Goal: Task Accomplishment & Management: Manage account settings

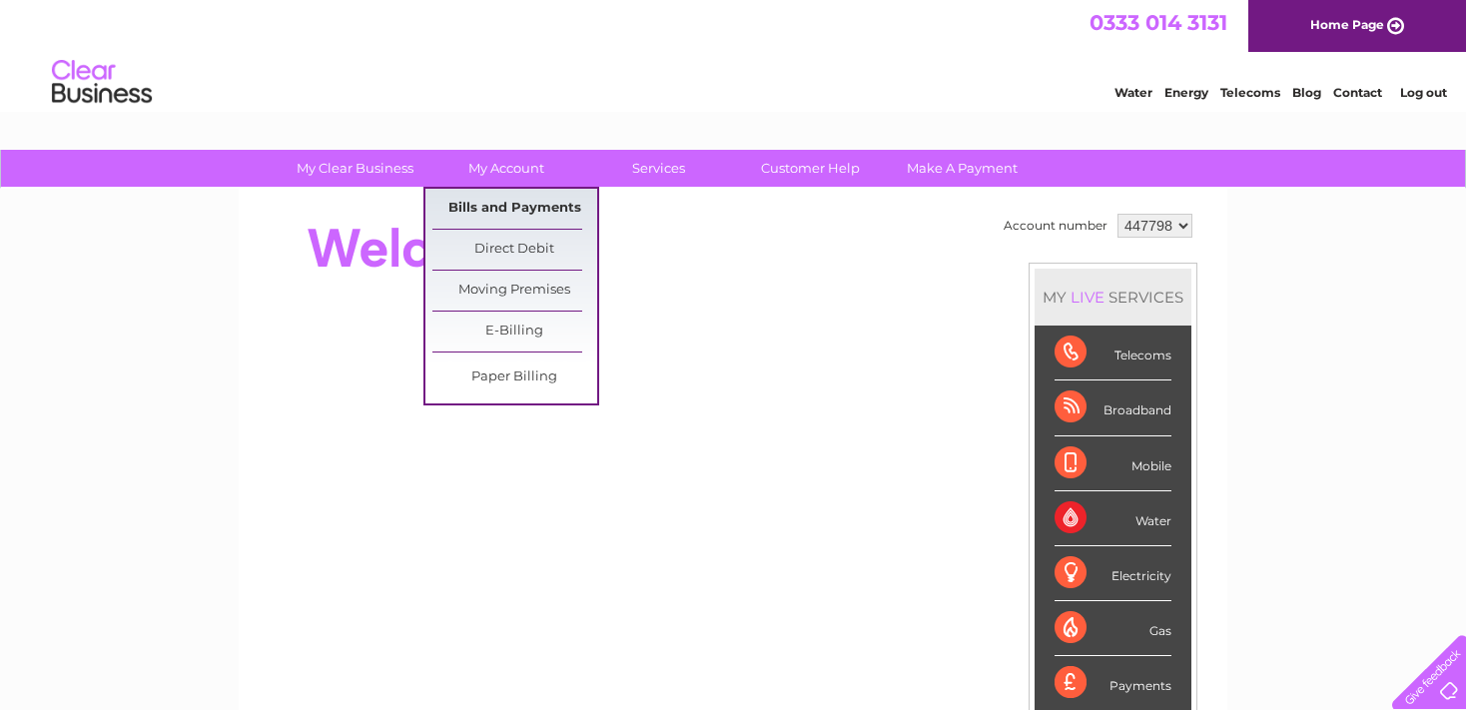
click at [532, 201] on link "Bills and Payments" at bounding box center [514, 209] width 165 height 40
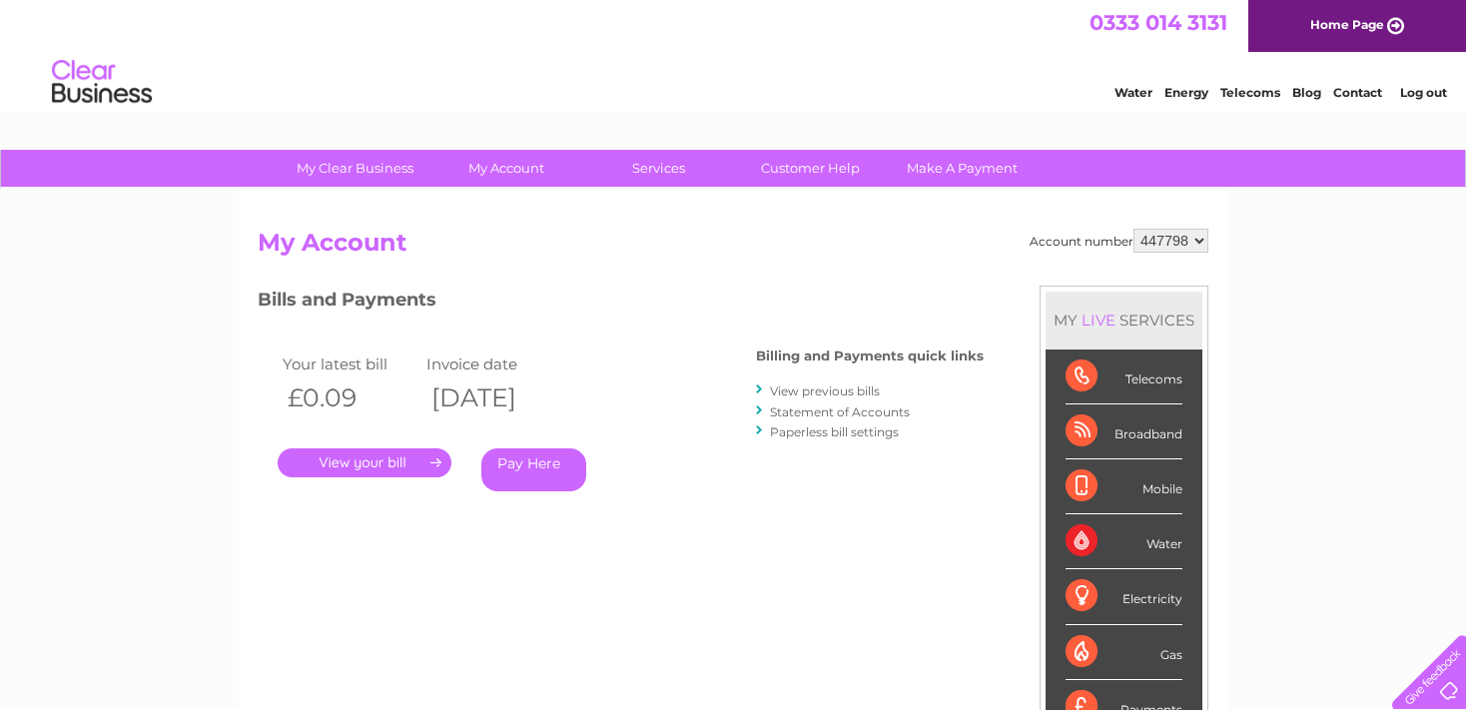
click at [327, 465] on link "." at bounding box center [365, 462] width 174 height 29
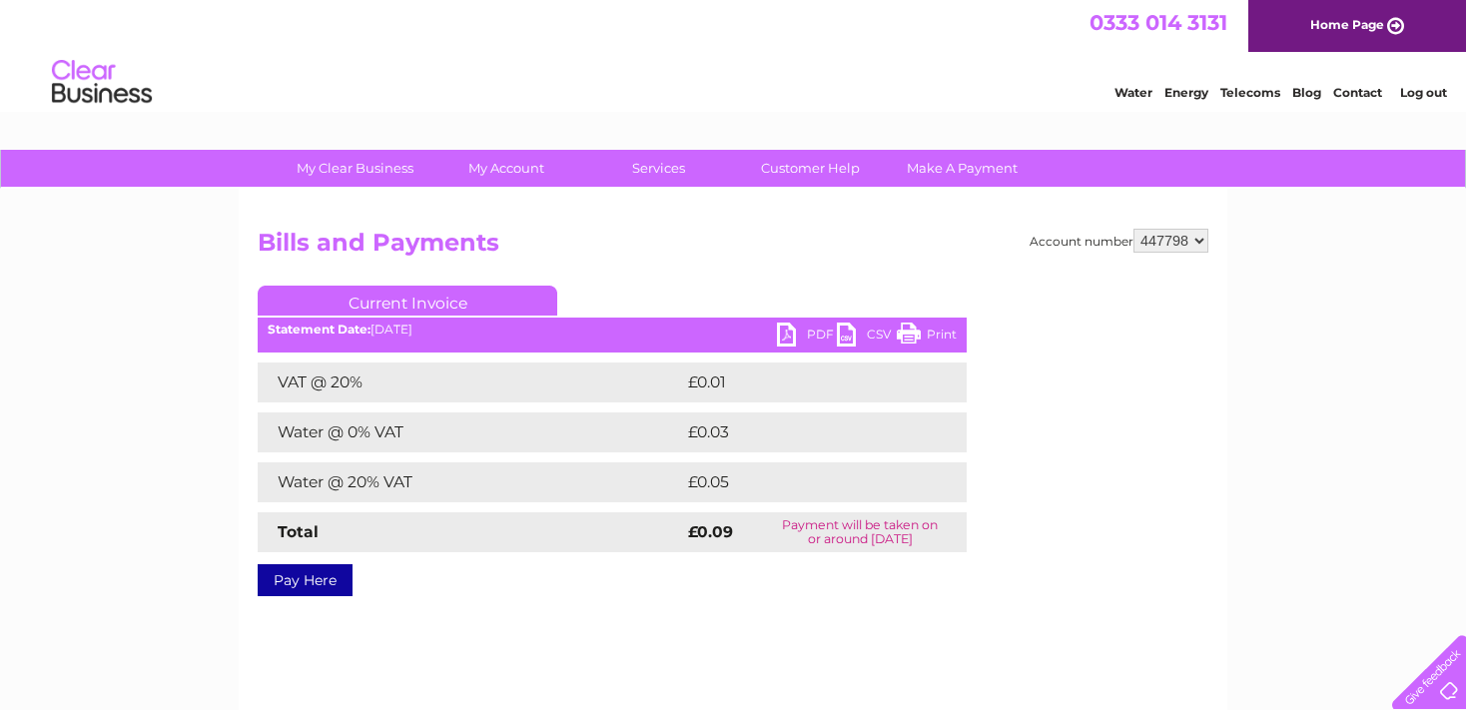
click at [813, 332] on link "PDF" at bounding box center [807, 337] width 60 height 29
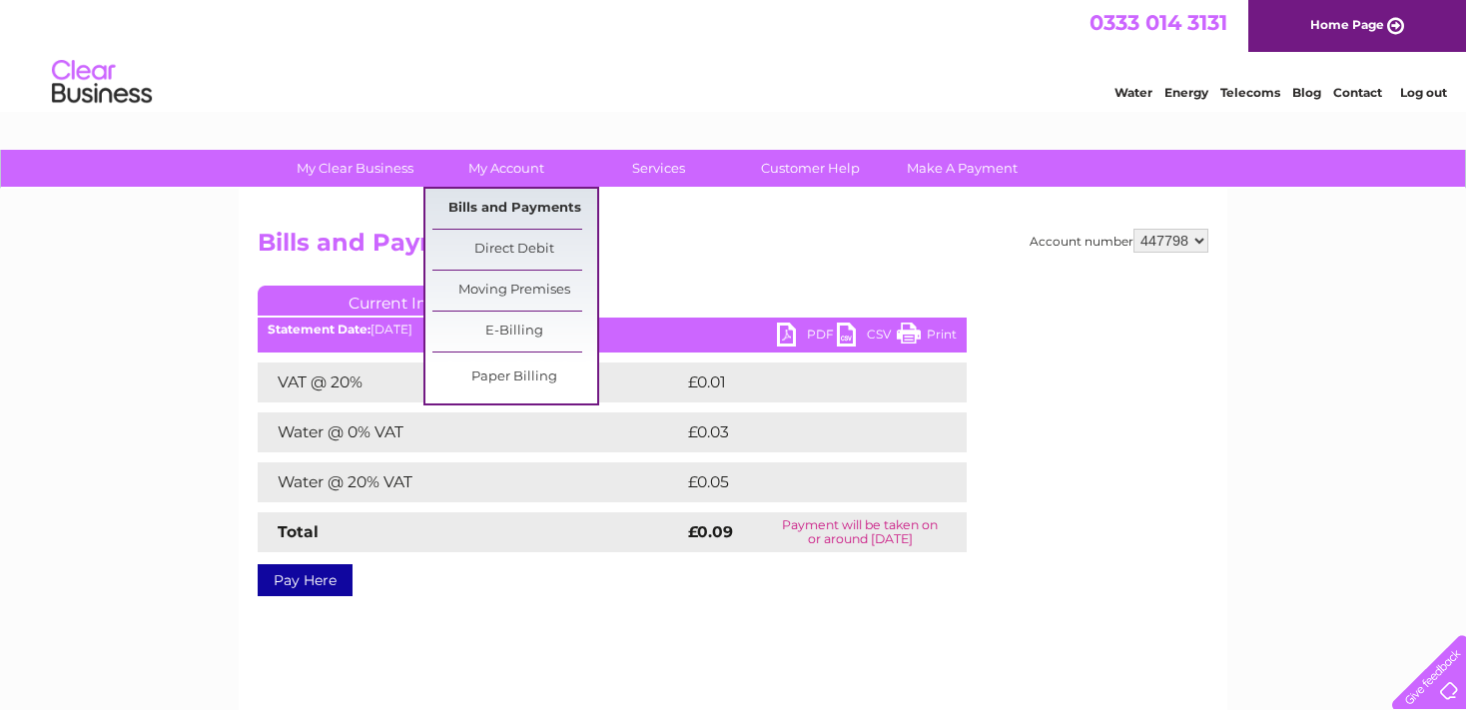
click at [487, 200] on link "Bills and Payments" at bounding box center [514, 209] width 165 height 40
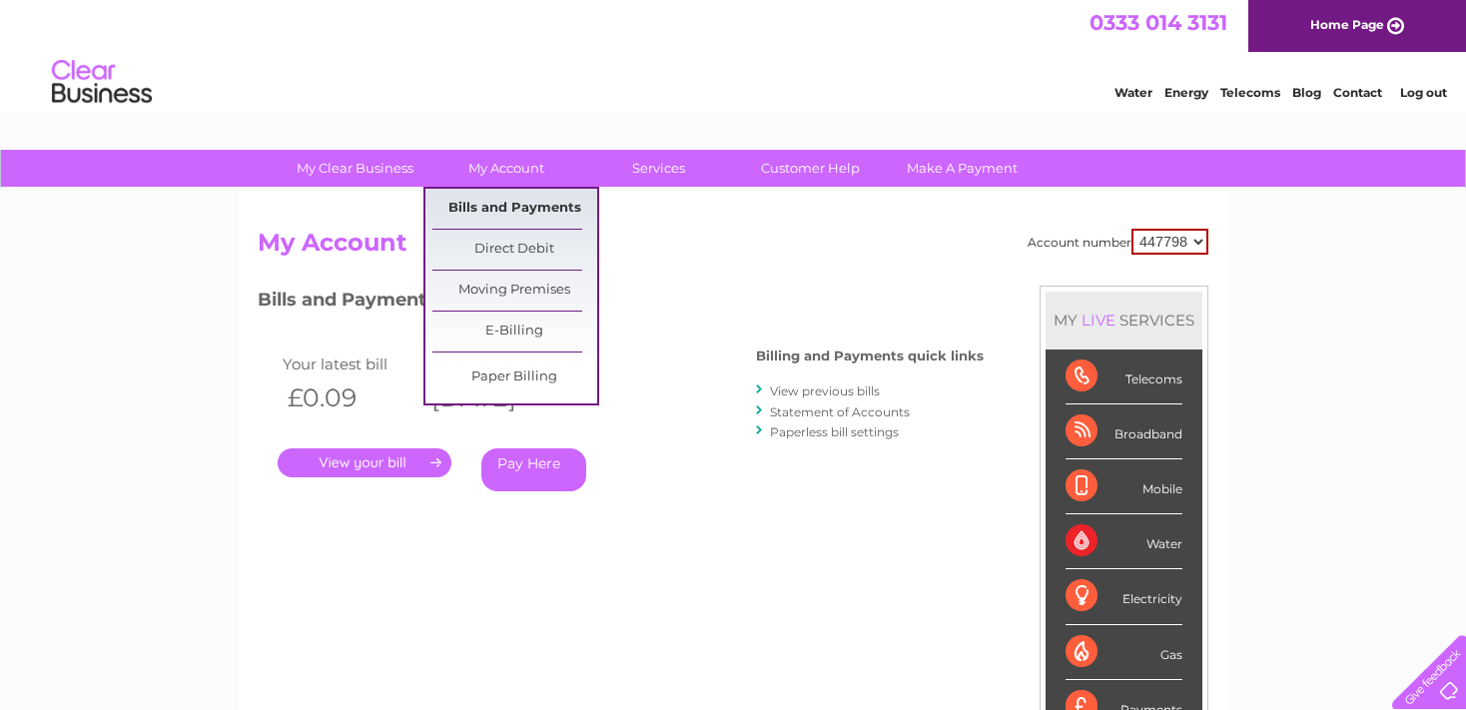
click at [501, 206] on link "Bills and Payments" at bounding box center [514, 209] width 165 height 40
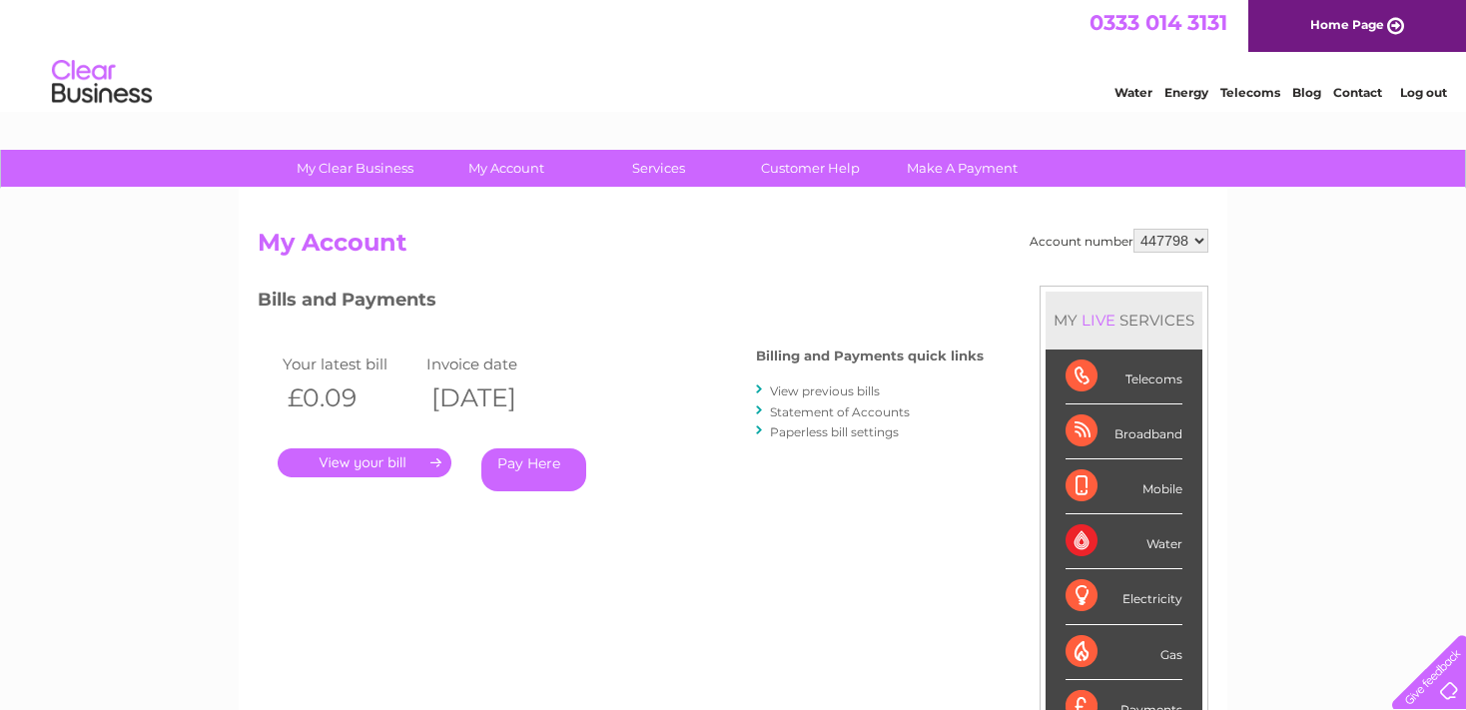
click at [829, 394] on link "View previous bills" at bounding box center [825, 391] width 110 height 15
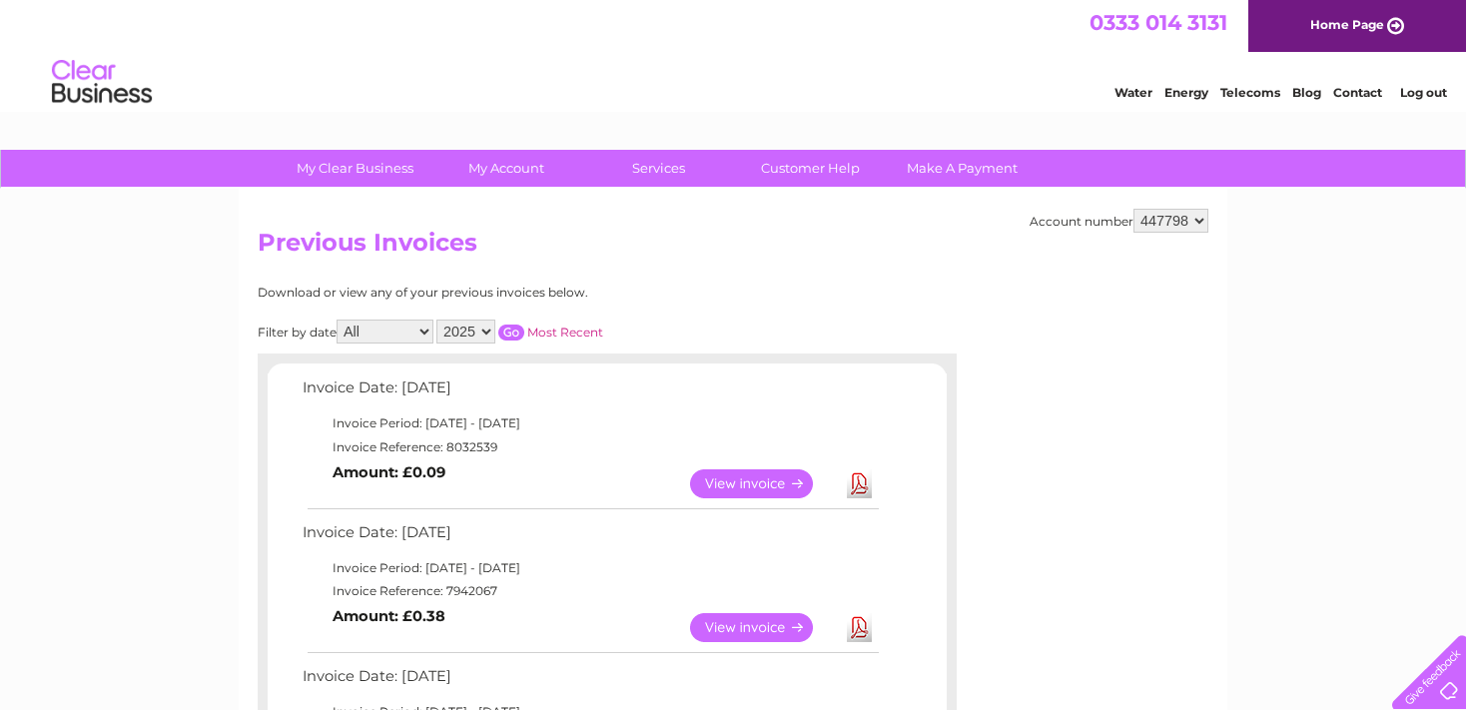
click at [481, 328] on select "2025 2024 2023 2022" at bounding box center [465, 332] width 59 height 24
select select "2022"
click option "2022" at bounding box center [0, 0] width 0 height 0
click at [507, 331] on input "button" at bounding box center [511, 333] width 26 height 16
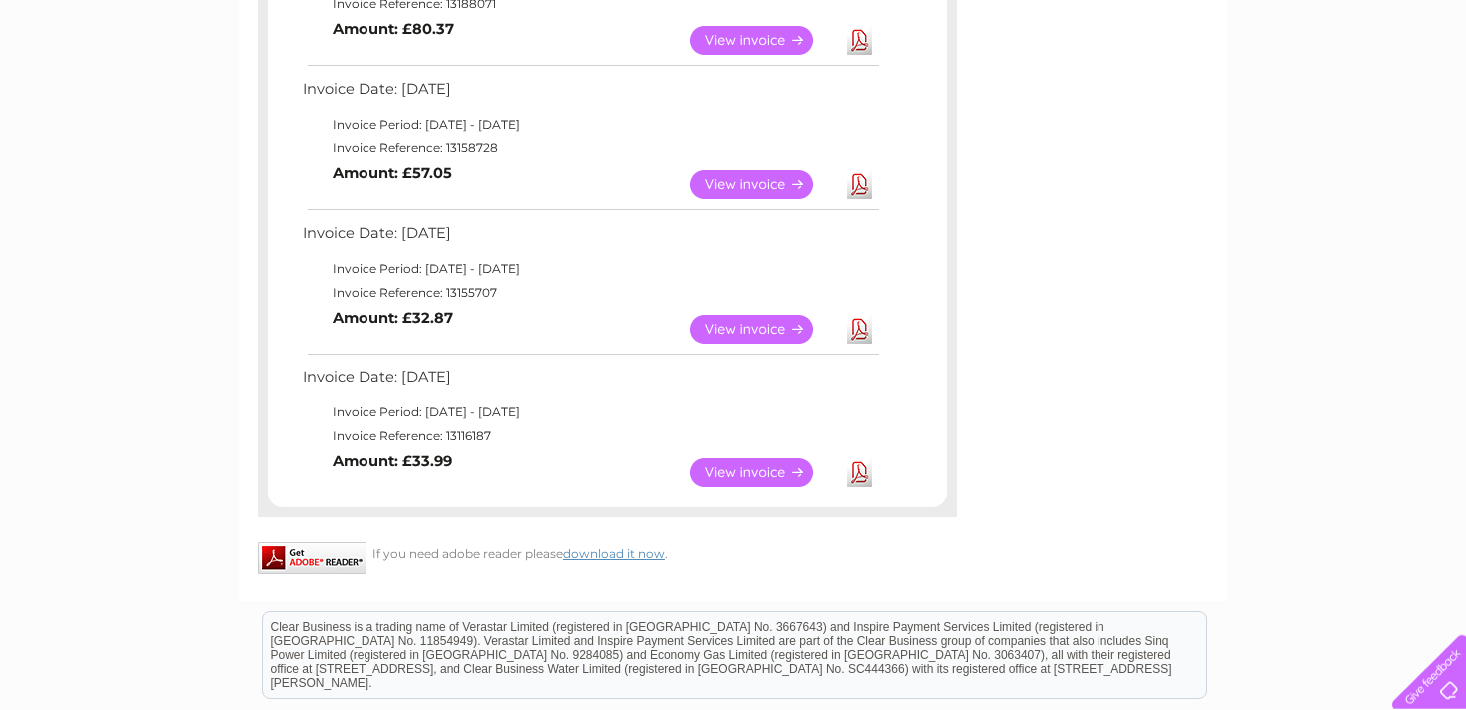
scroll to position [474, 0]
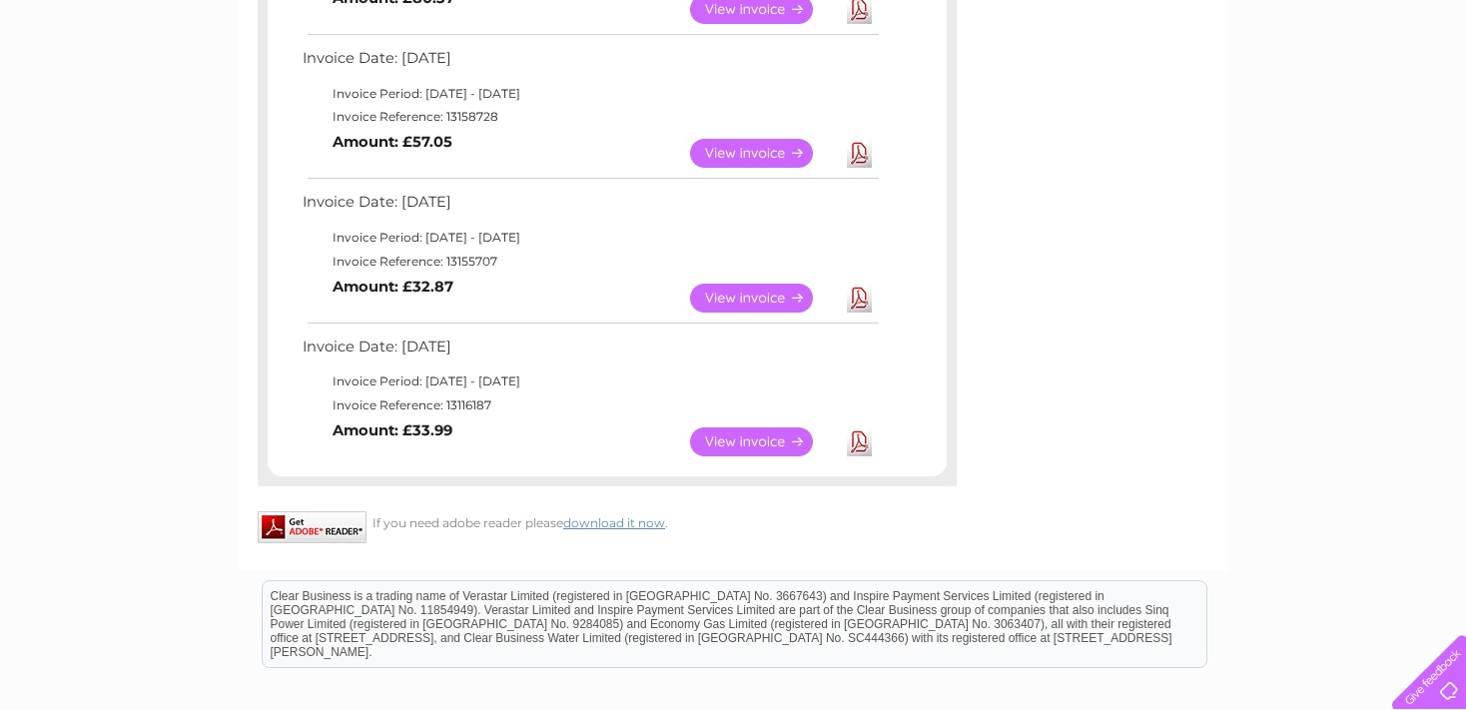
click at [745, 445] on link "View" at bounding box center [763, 441] width 147 height 29
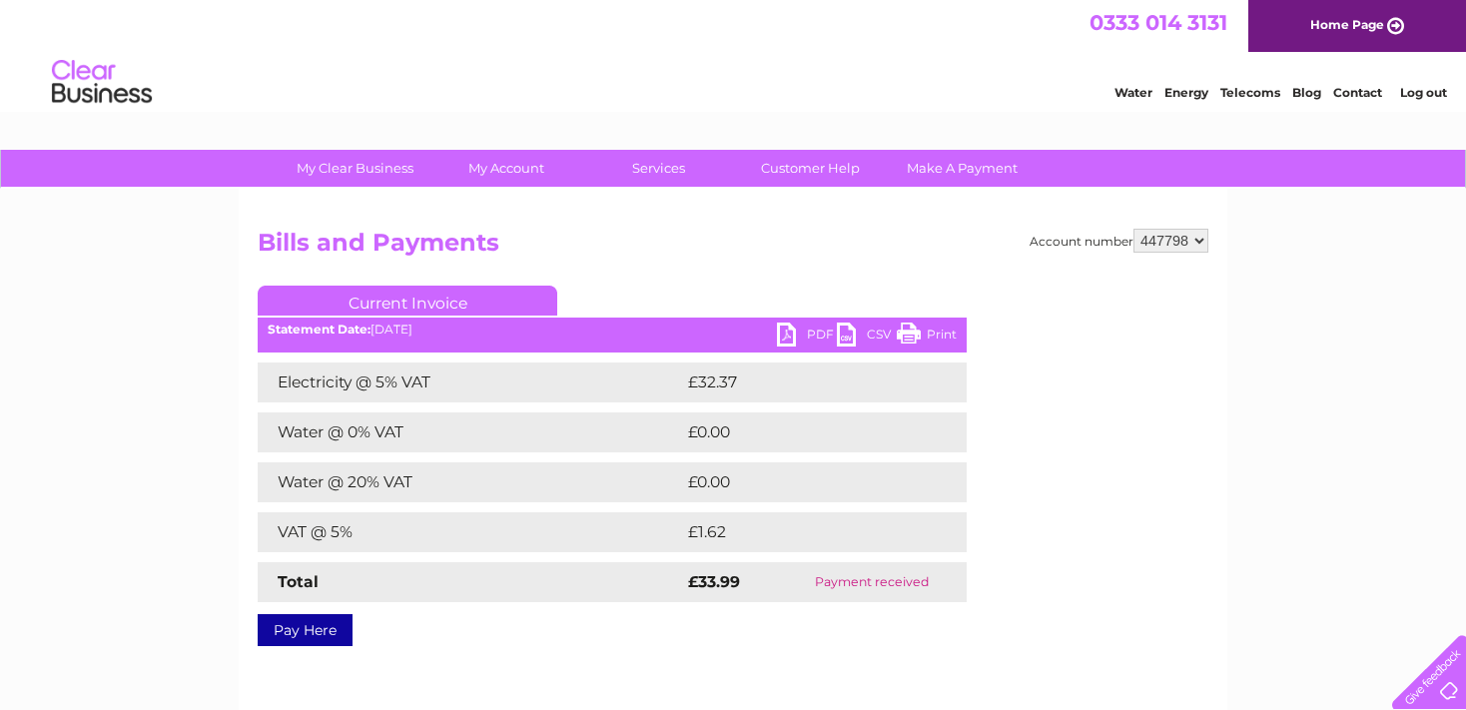
click at [818, 332] on link "PDF" at bounding box center [807, 337] width 60 height 29
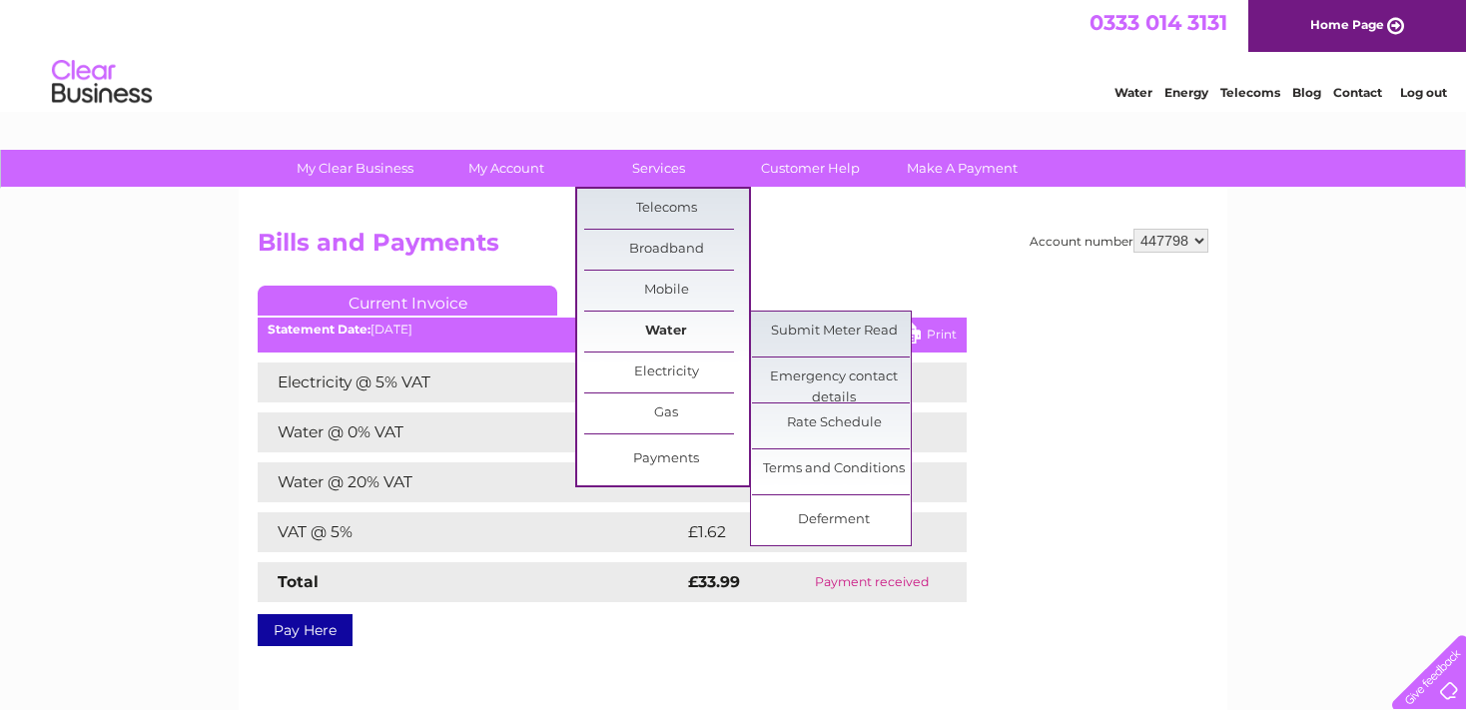
click at [651, 327] on link "Water" at bounding box center [666, 332] width 165 height 40
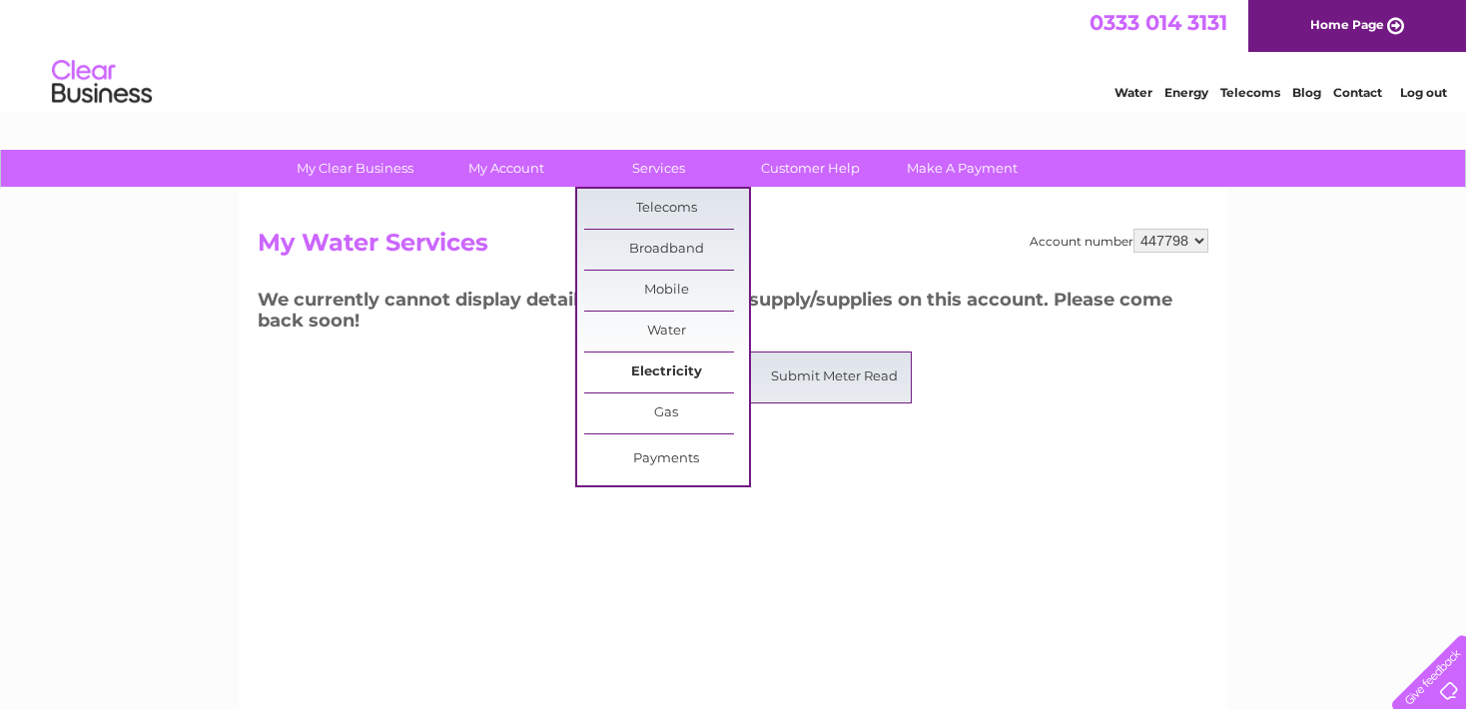
click at [679, 377] on link "Electricity" at bounding box center [666, 373] width 165 height 40
